Goal: Transaction & Acquisition: Purchase product/service

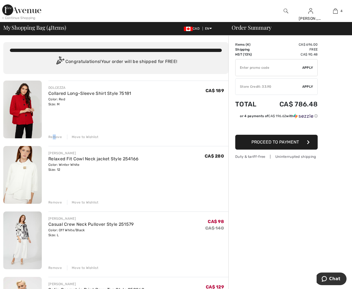
click at [55, 136] on div "Remove" at bounding box center [54, 136] width 13 height 5
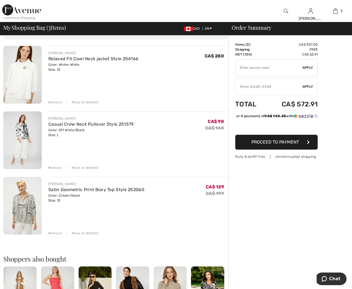
scroll to position [39, 0]
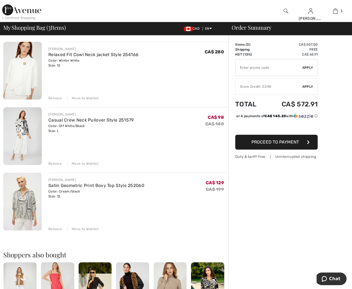
click at [22, 130] on img at bounding box center [22, 136] width 38 height 58
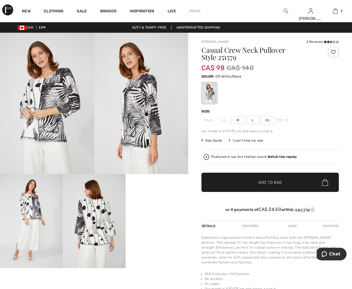
click at [152, 205] on video "Your browser does not support the video tag." at bounding box center [156, 189] width 63 height 31
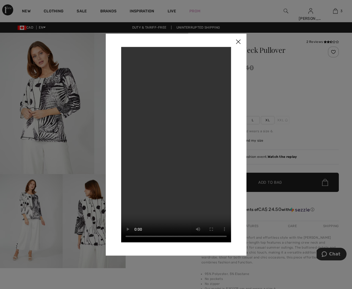
click at [238, 40] on img at bounding box center [238, 41] width 16 height 17
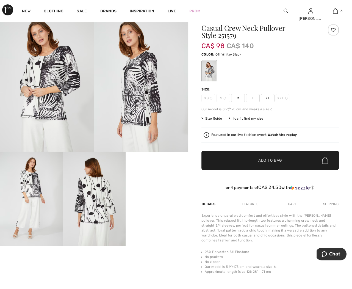
scroll to position [49, 0]
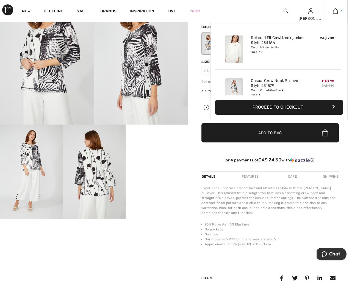
click at [336, 11] on img at bounding box center [335, 11] width 5 height 7
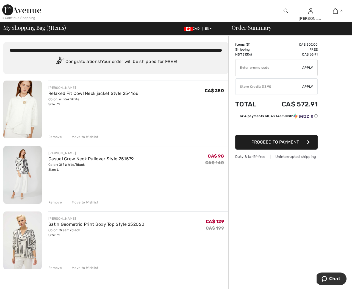
click at [57, 267] on div "Remove" at bounding box center [54, 267] width 13 height 5
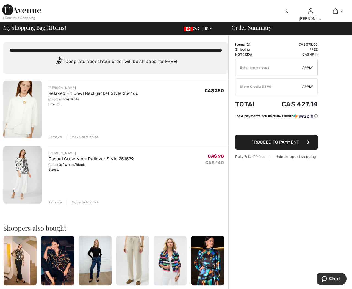
click at [146, 174] on div "FRANK LYMAN Casual Crew Neck Pullover Style 251579 Color: Off White/Black Size:…" at bounding box center [138, 175] width 180 height 59
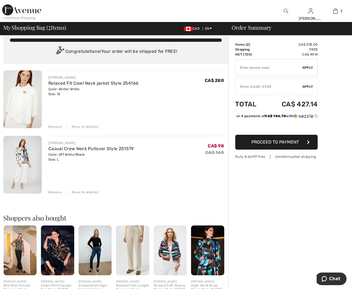
scroll to position [9, 0]
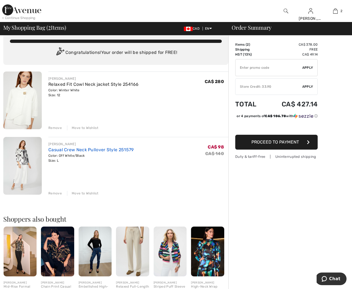
click at [63, 148] on link "Casual Crew Neck Pullover Style 251579" at bounding box center [90, 149] width 85 height 5
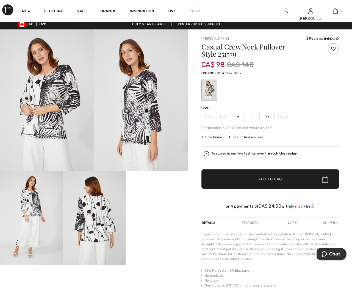
scroll to position [2, 0]
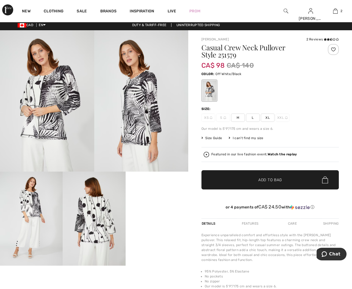
click at [247, 222] on div "Features" at bounding box center [250, 223] width 26 height 10
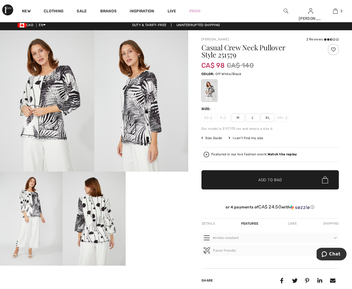
click at [208, 222] on div "Details" at bounding box center [208, 223] width 15 height 10
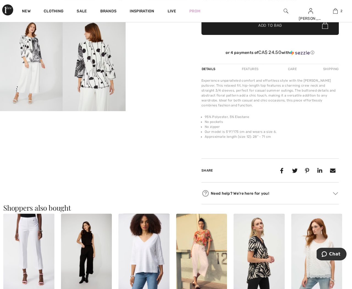
scroll to position [157, 0]
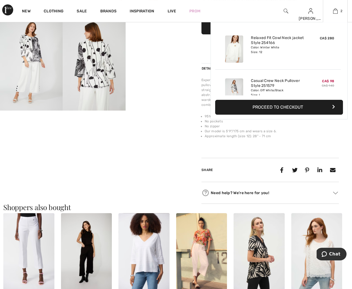
click at [278, 106] on button "Proceed to Checkout" at bounding box center [279, 107] width 128 height 15
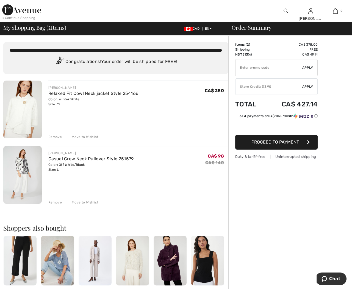
click at [268, 87] on div "Store Credit: 33.90" at bounding box center [268, 86] width 67 height 5
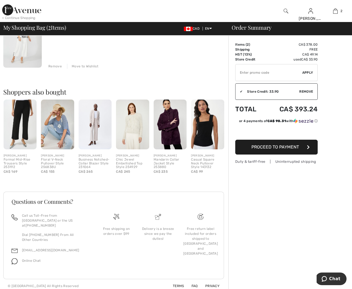
scroll to position [135, 0]
click at [268, 147] on span "Proceed to Payment" at bounding box center [275, 146] width 48 height 5
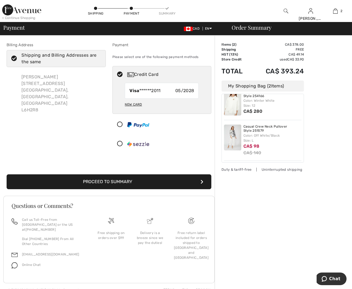
scroll to position [11, 0]
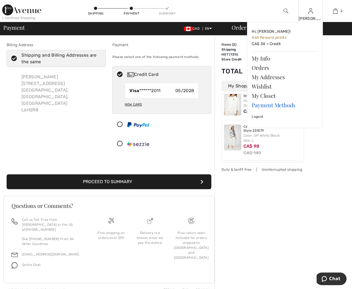
click at [279, 104] on link "Payment Methods" at bounding box center [285, 104] width 66 height 9
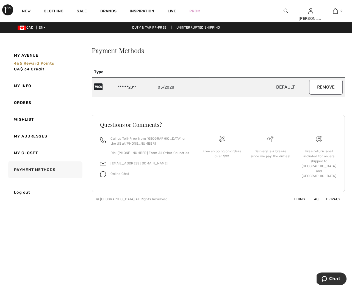
click at [322, 85] on button "Remove" at bounding box center [325, 87] width 33 height 15
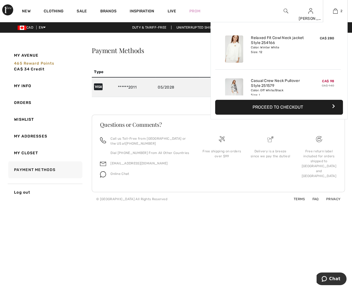
click at [303, 105] on button "Proceed to Checkout" at bounding box center [279, 107] width 128 height 15
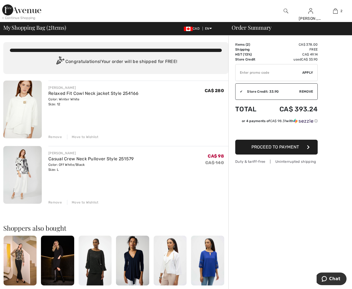
click at [258, 148] on span "Proceed to Payment" at bounding box center [275, 146] width 48 height 5
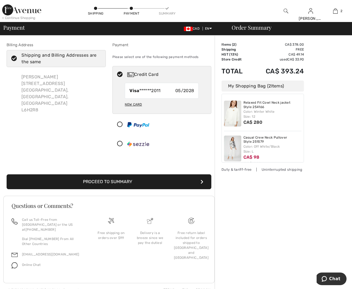
click at [135, 179] on button "Proceed to Summary" at bounding box center [109, 181] width 205 height 15
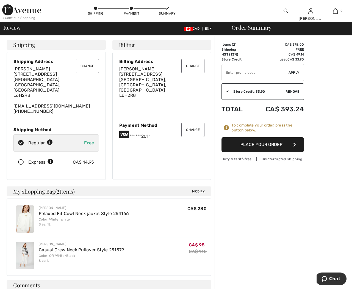
click at [256, 144] on button "Place Your Order" at bounding box center [262, 144] width 82 height 15
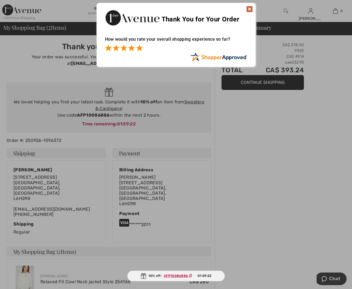
drag, startPoint x: 138, startPoint y: 48, endPoint x: 149, endPoint y: 47, distance: 11.3
click at [138, 48] on span at bounding box center [139, 47] width 7 height 7
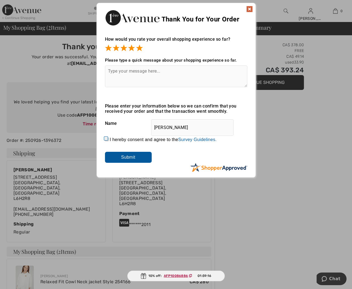
click at [105, 137] on input "I hereby consent and agree to the By submitting a review, you grant permission …" at bounding box center [107, 139] width 4 height 4
checkbox input "true"
click at [249, 9] on img at bounding box center [249, 9] width 7 height 7
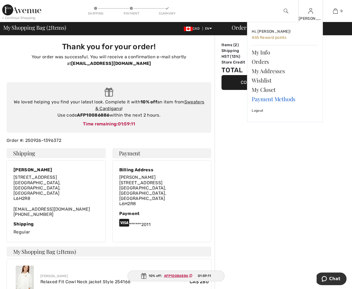
click at [285, 100] on link "Payment Methods" at bounding box center [285, 98] width 66 height 9
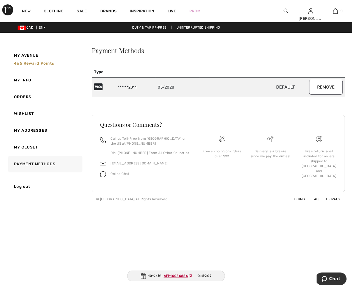
click at [326, 86] on button "Remove" at bounding box center [325, 87] width 33 height 15
